Goal: Task Accomplishment & Management: Use online tool/utility

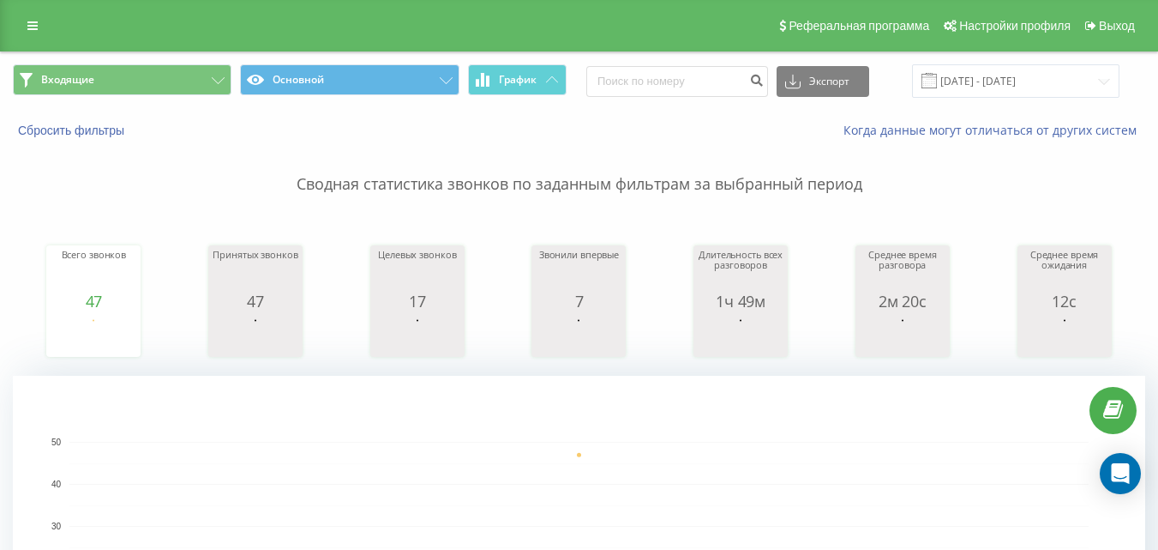
click at [635, 165] on p "Сводная статистика звонков по заданным фильтрам за выбранный период" at bounding box center [579, 167] width 1132 height 57
click at [175, 81] on button "Входящие" at bounding box center [122, 79] width 219 height 31
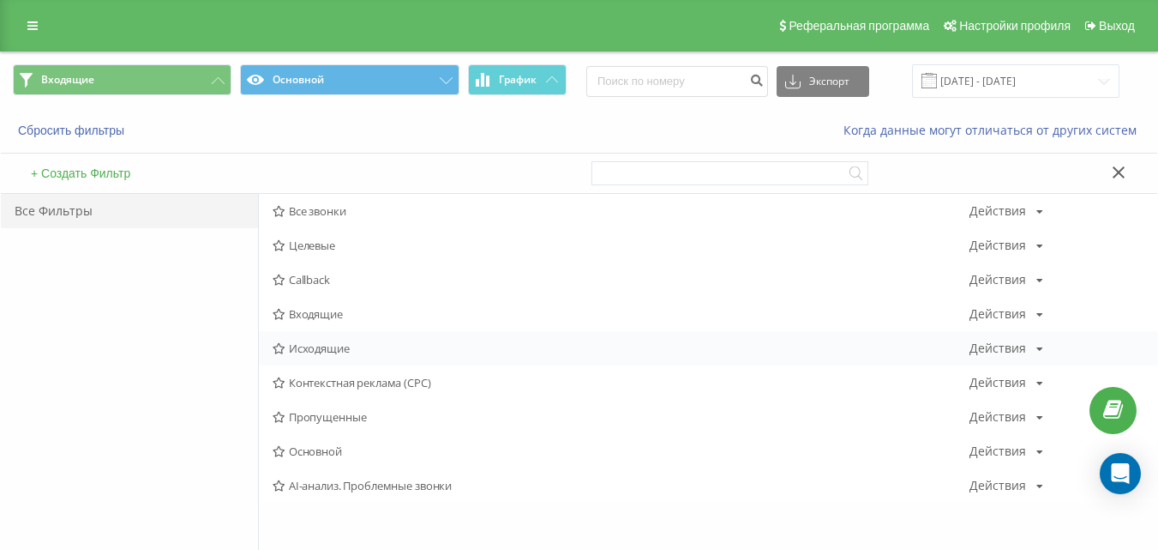
click at [303, 345] on span "Исходящие" at bounding box center [621, 348] width 697 height 12
